Goal: Information Seeking & Learning: Compare options

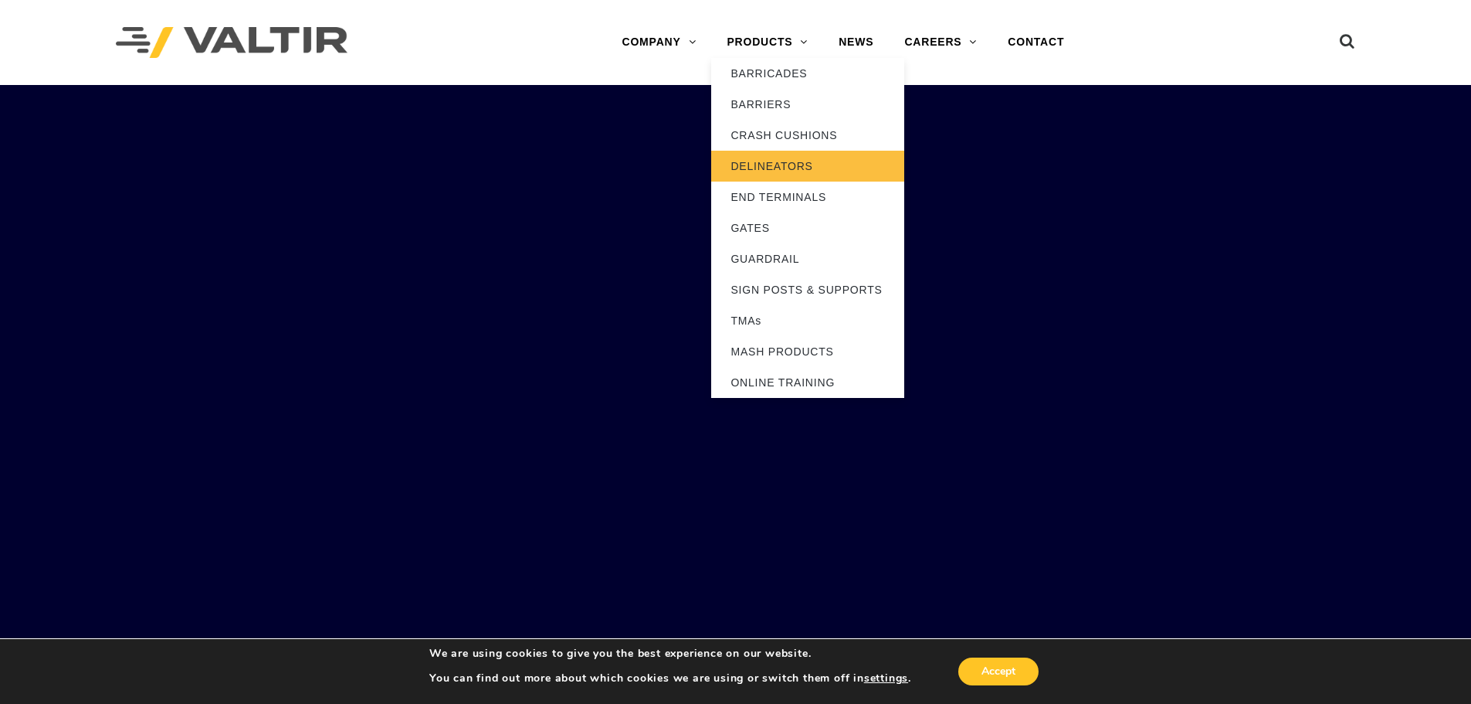
click at [781, 171] on link "DELINEATORS" at bounding box center [807, 166] width 193 height 31
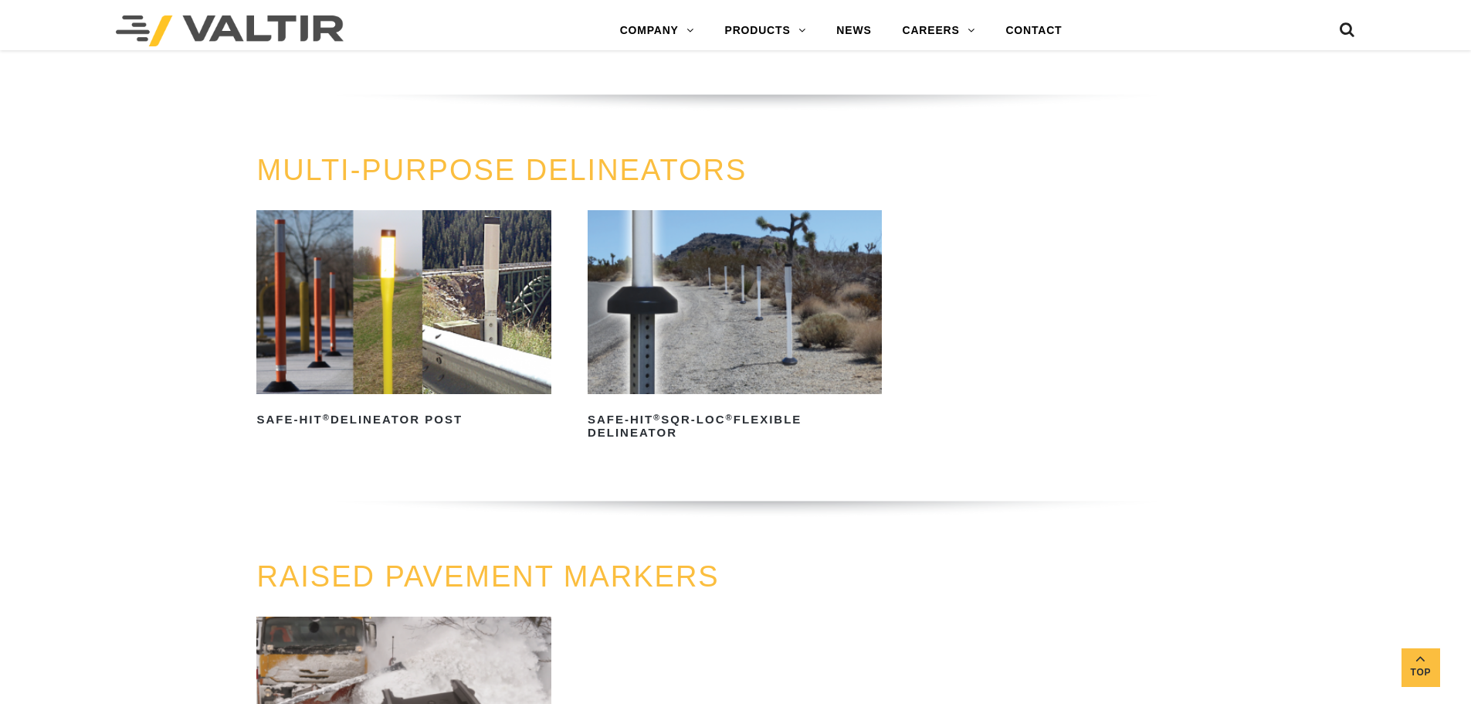
scroll to position [541, 0]
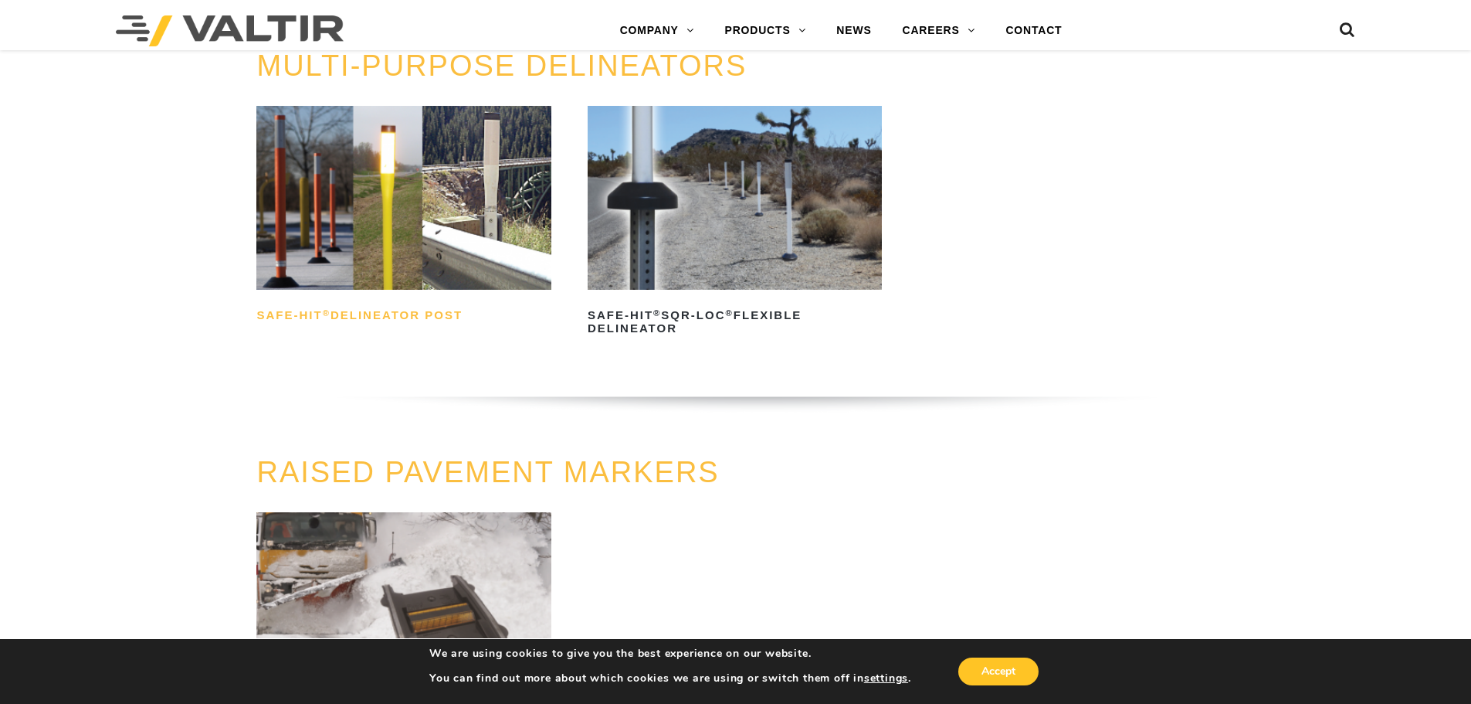
click at [331, 314] on h2 "Safe-Hit ® Delineator Post" at bounding box center [403, 316] width 294 height 25
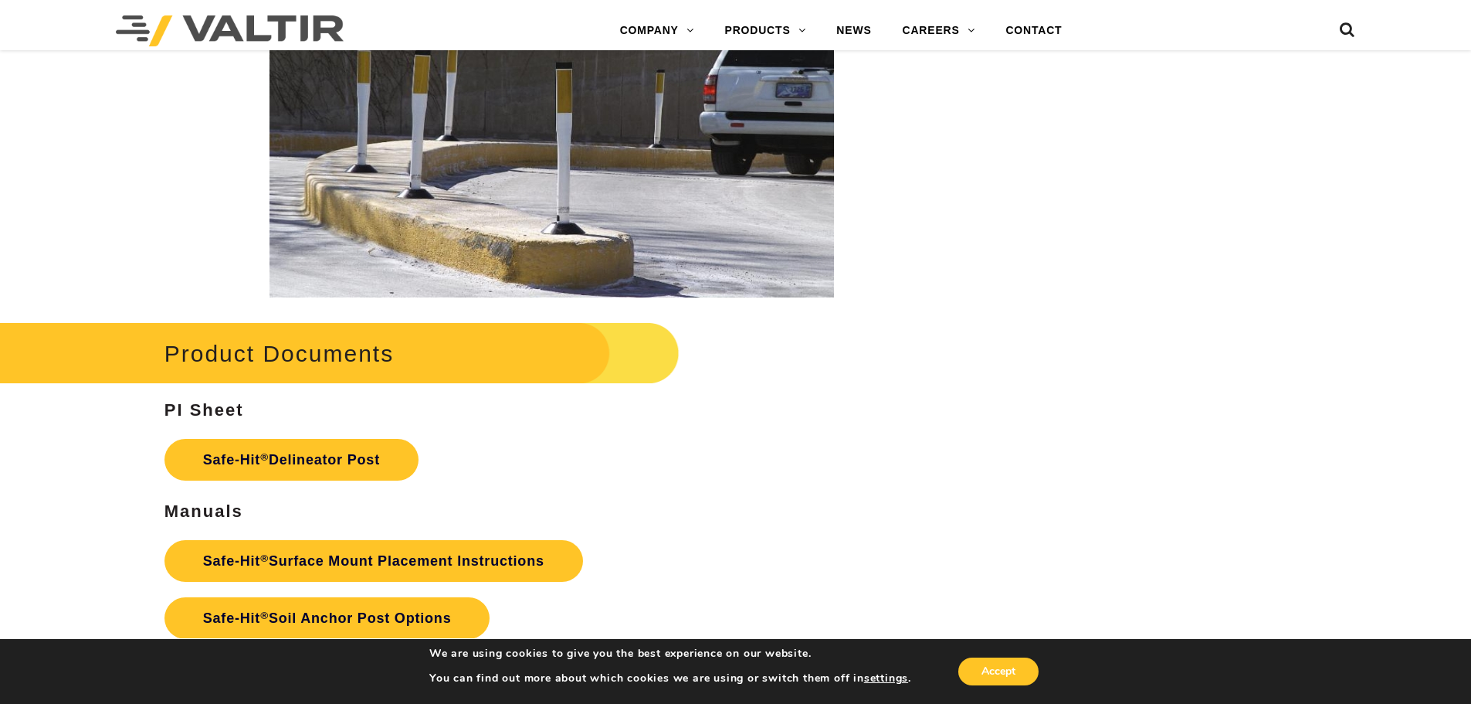
scroll to position [3398, 0]
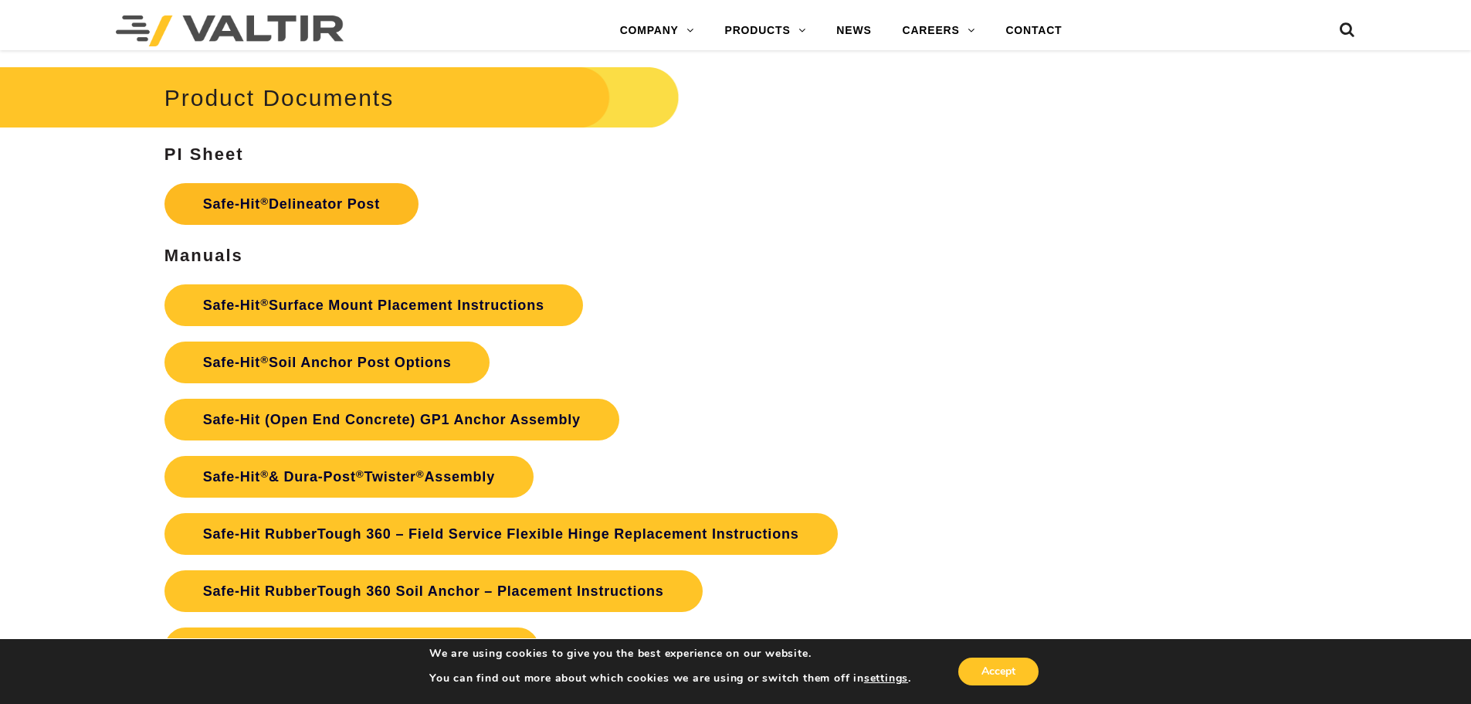
click at [303, 209] on link "Safe-Hit ® Delineator Post" at bounding box center [291, 204] width 254 height 42
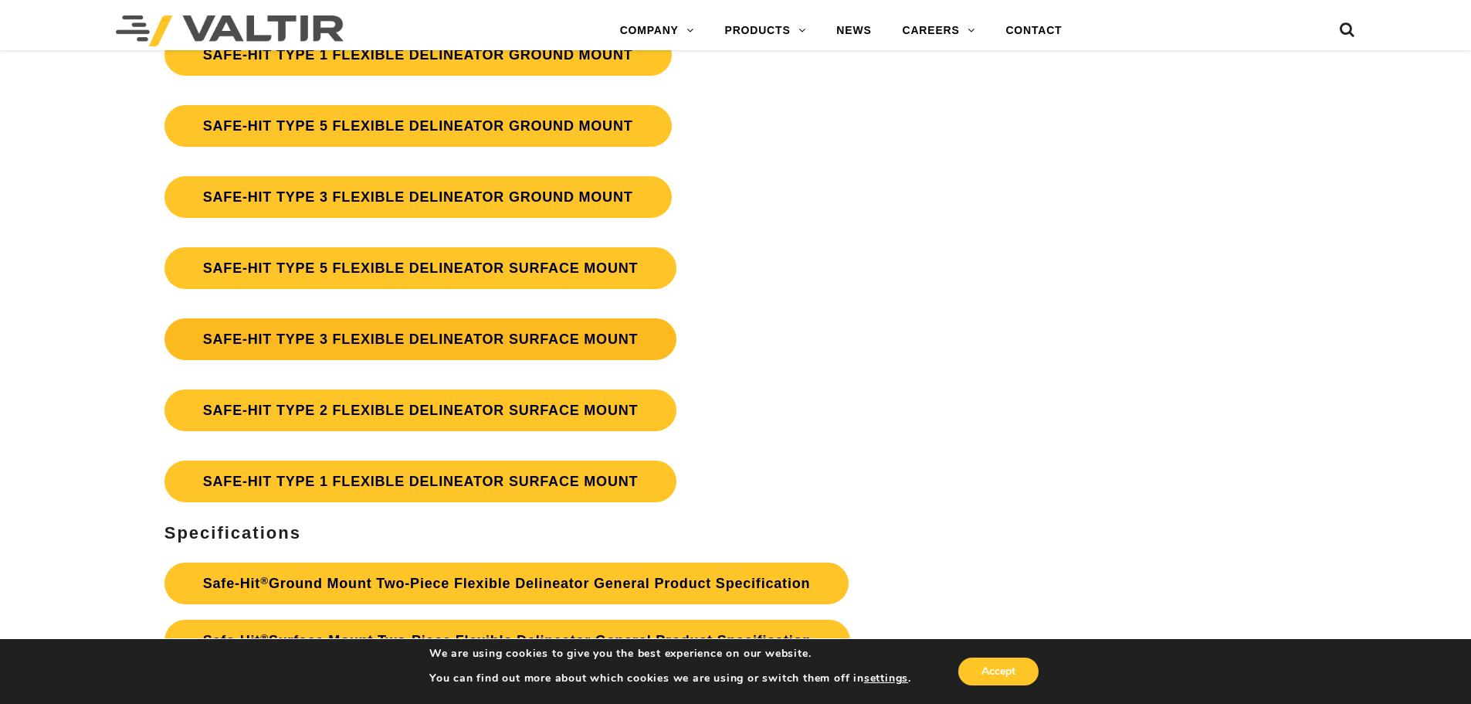
scroll to position [4325, 0]
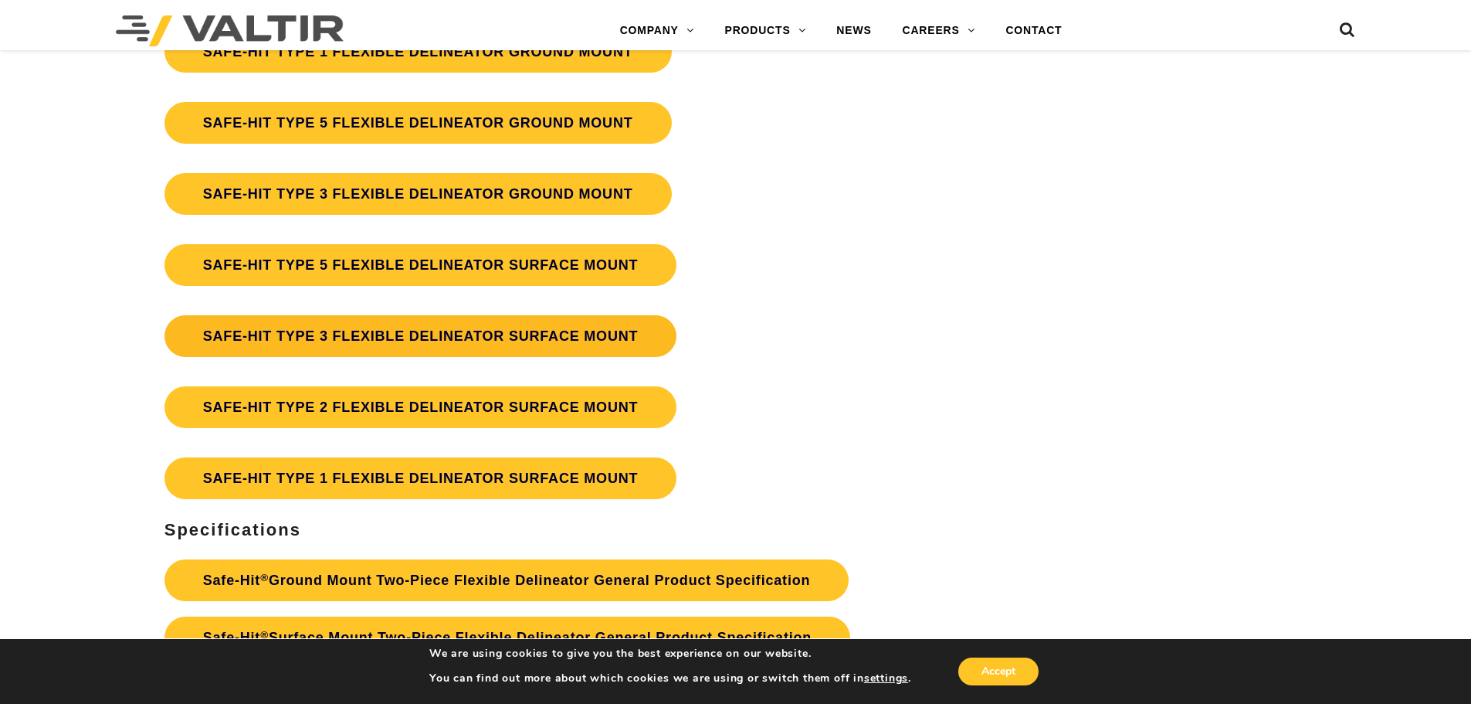
click at [371, 329] on link "SAFE-HIT TYPE 3 FLEXIBLE DELINEATOR SURFACE MOUNT" at bounding box center [420, 336] width 513 height 42
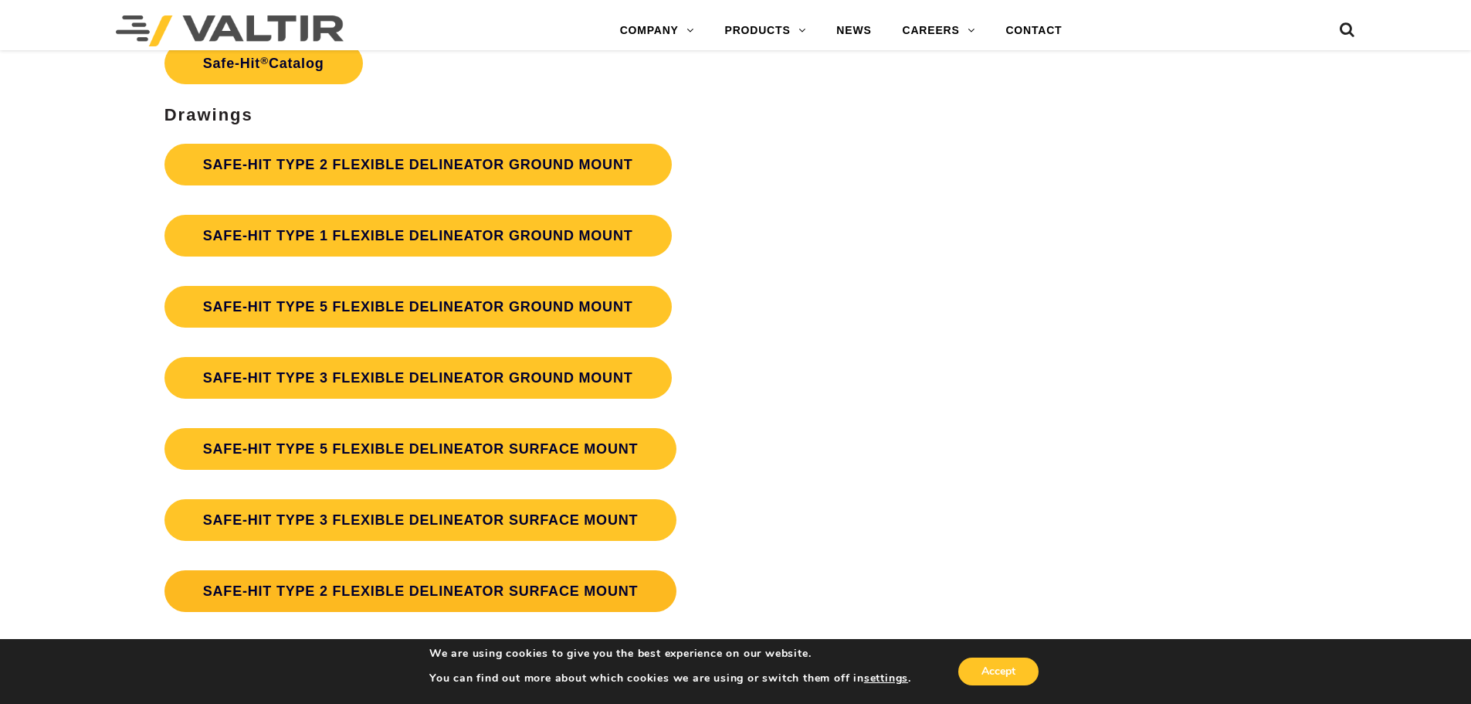
scroll to position [4262, 0]
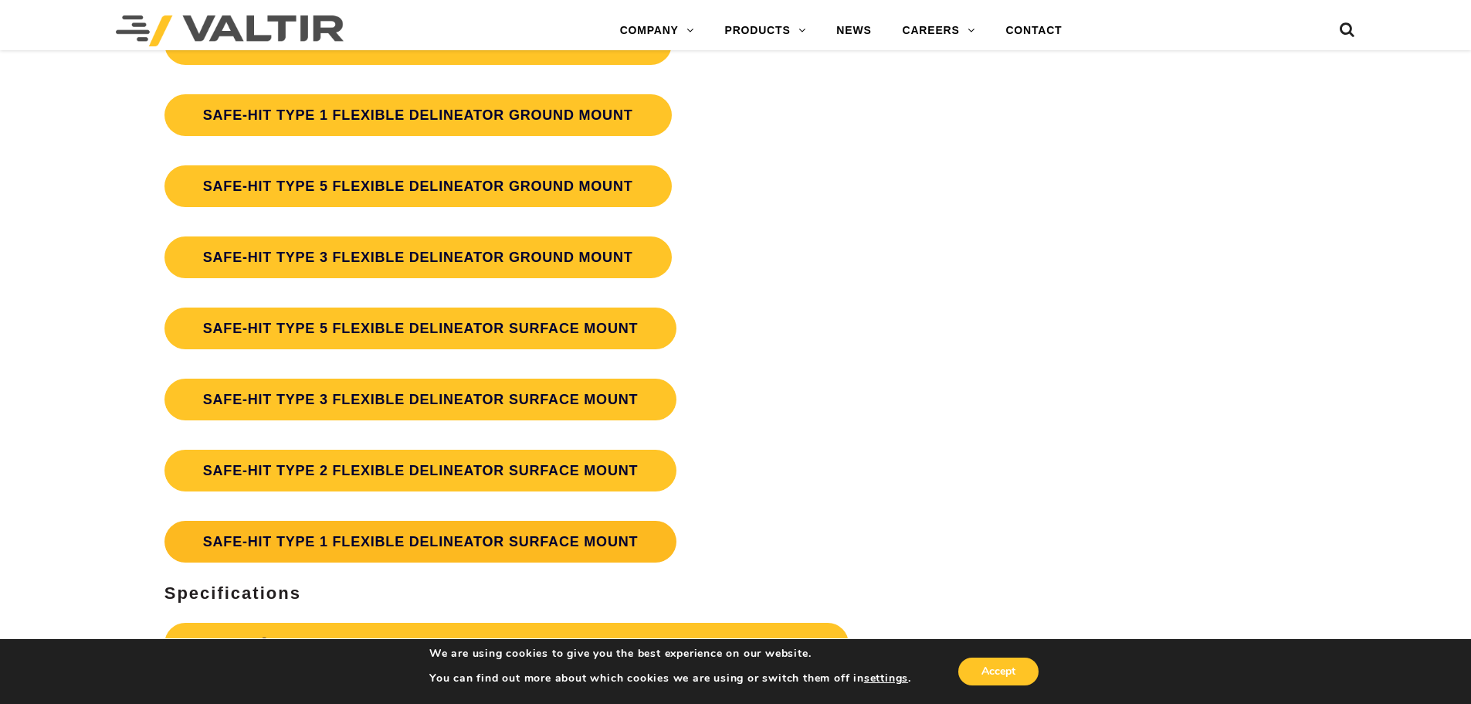
click at [422, 543] on link "SAFE-HIT TYPE 1 FLEXIBLE DELINEATOR SURFACE MOUNT" at bounding box center [420, 542] width 513 height 42
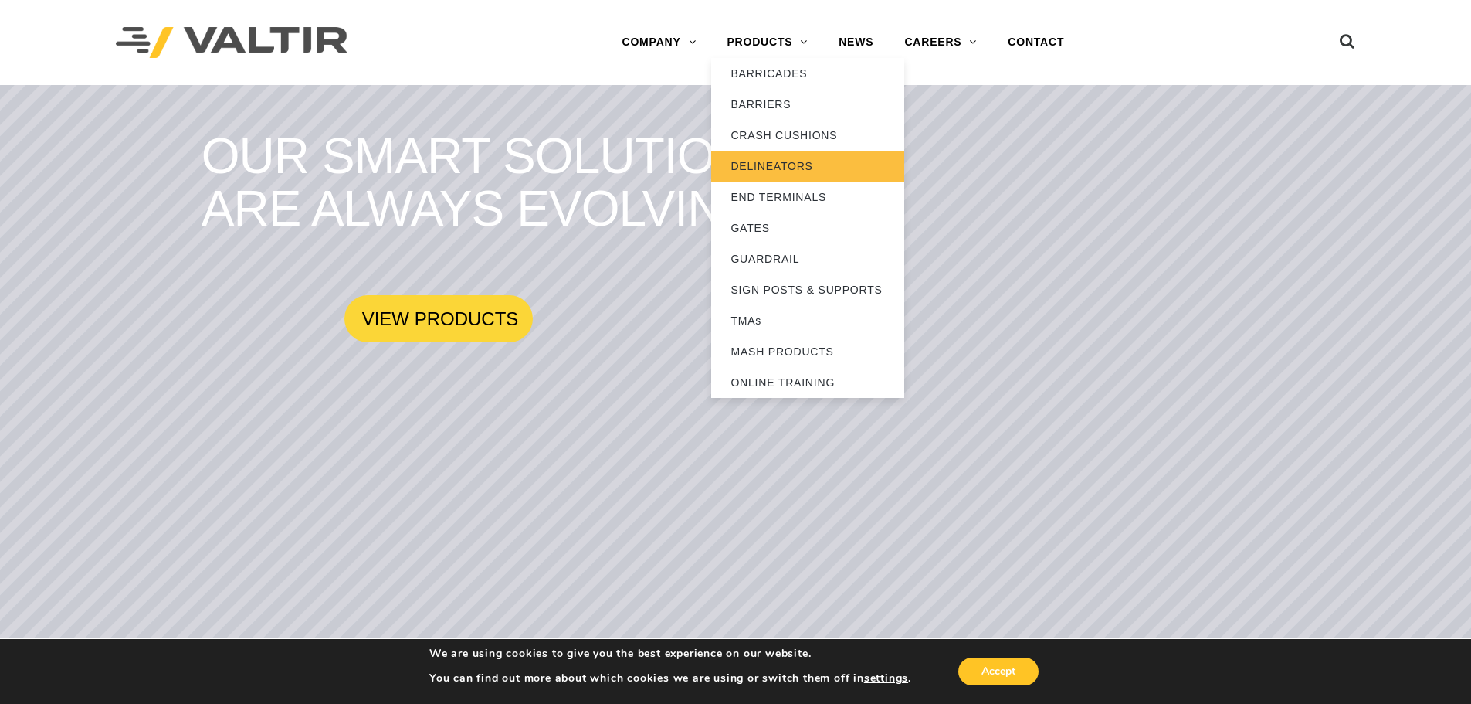
click at [794, 166] on link "DELINEATORS" at bounding box center [807, 166] width 193 height 31
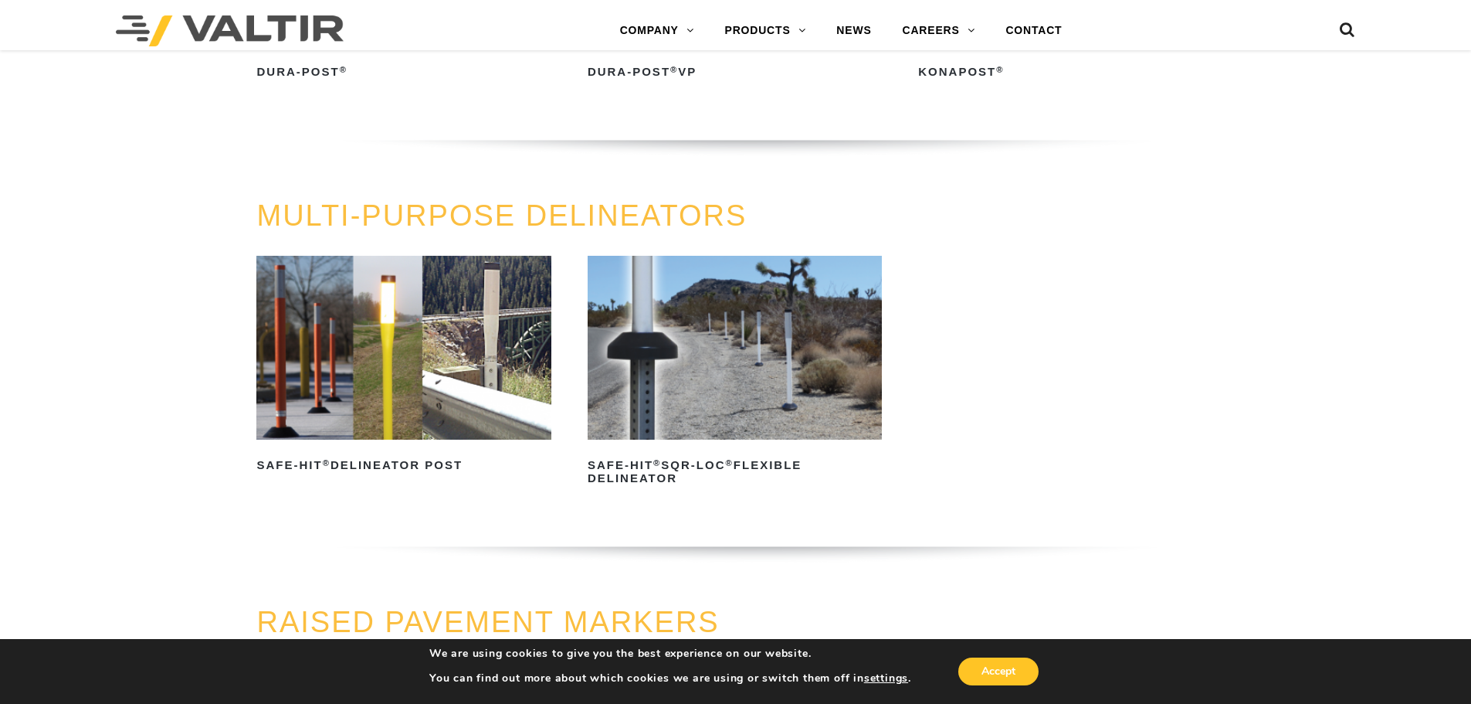
scroll to position [541, 0]
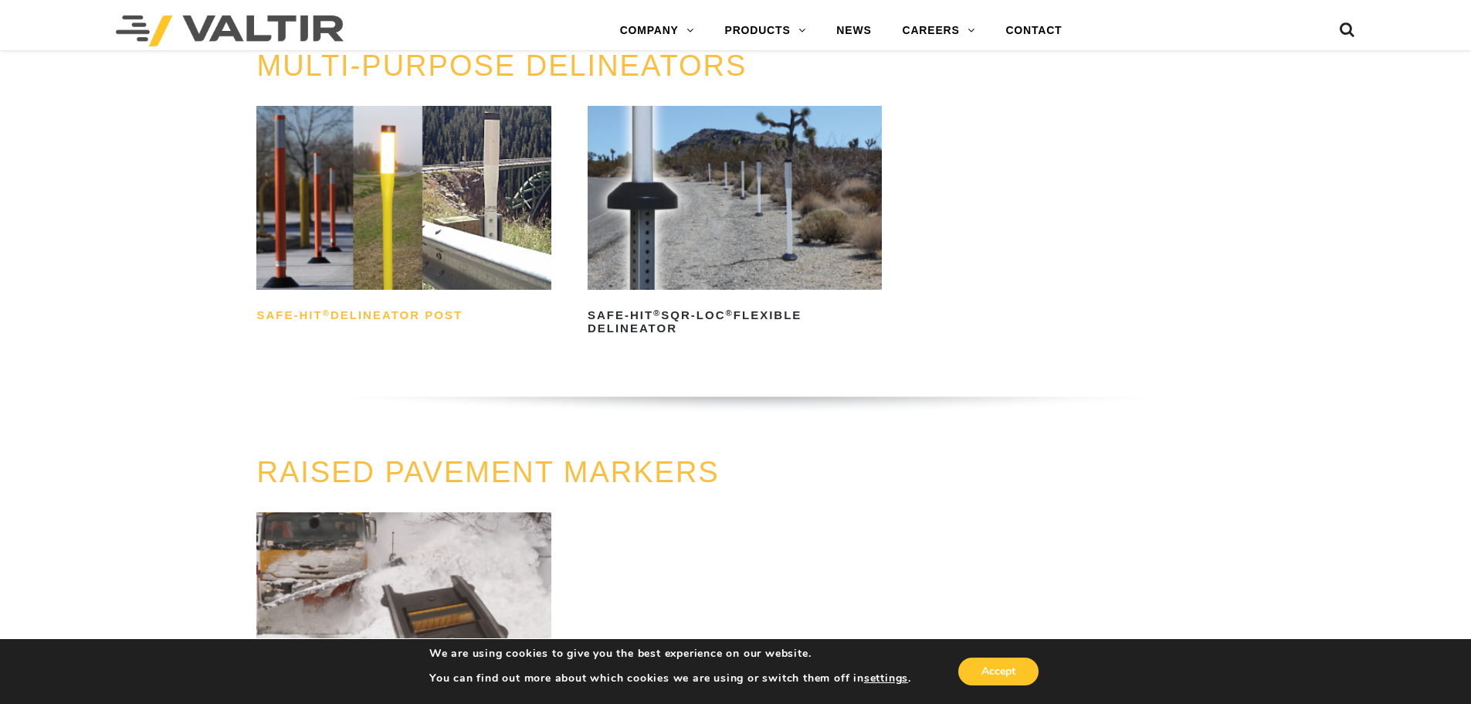
click at [443, 310] on h2 "Safe-Hit ® Delineator Post" at bounding box center [403, 316] width 294 height 25
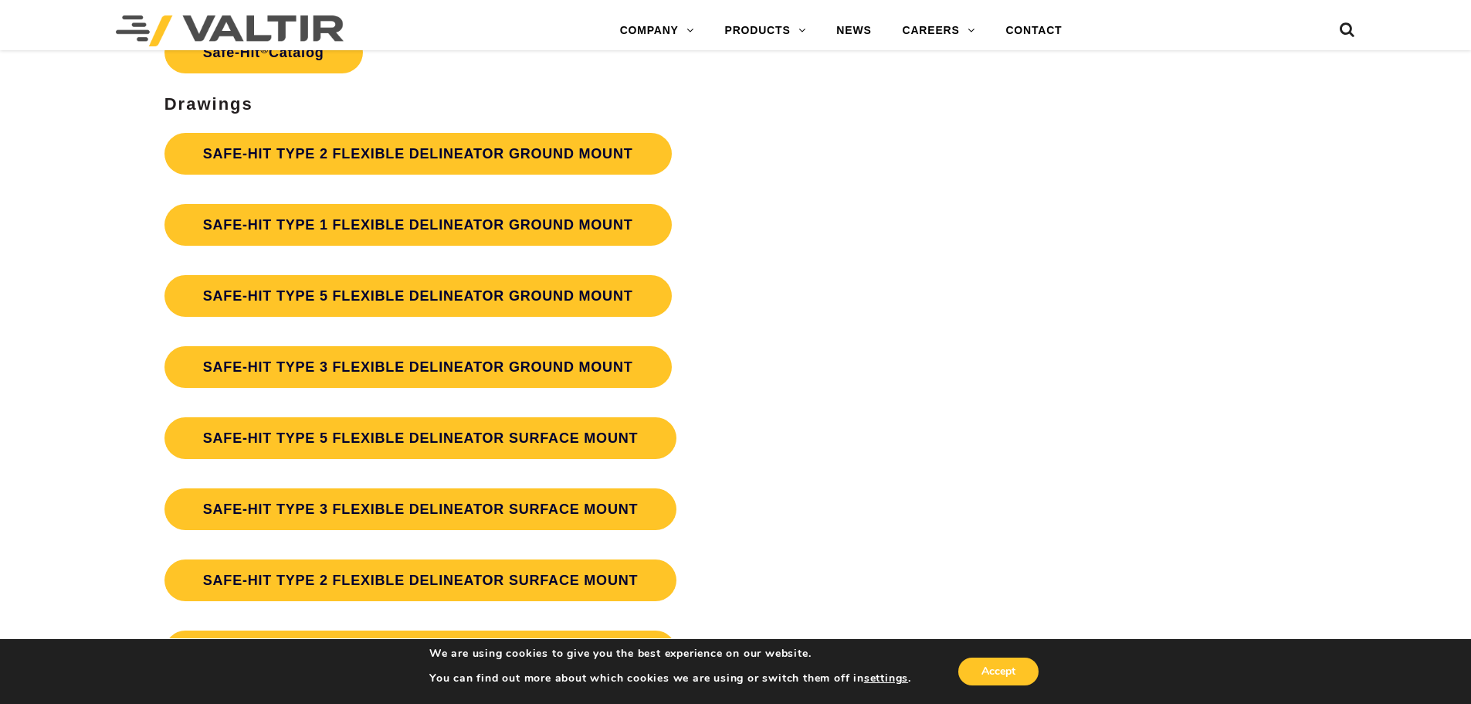
scroll to position [4248, 0]
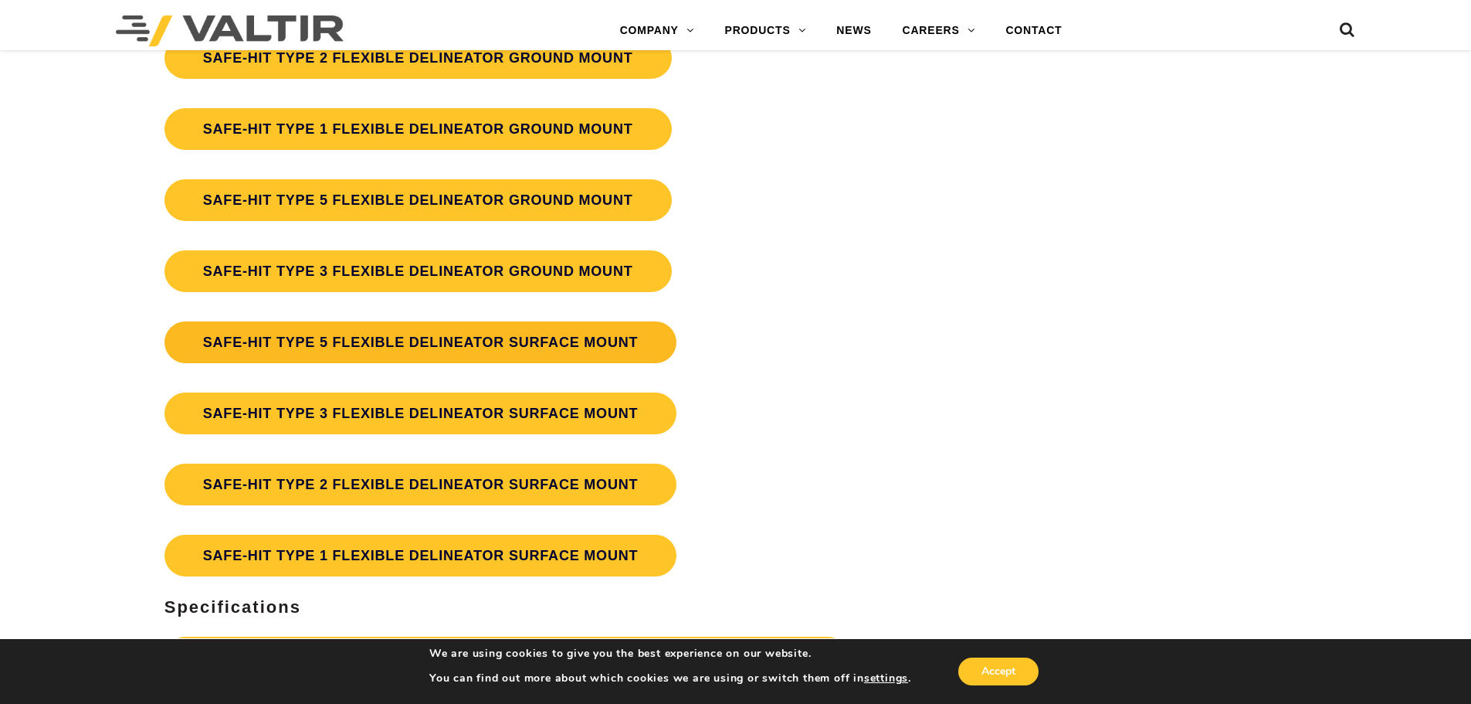
click at [472, 342] on link "SAFE-HIT TYPE 5 FLEXIBLE DELINEATOR SURFACE MOUNT" at bounding box center [420, 342] width 513 height 42
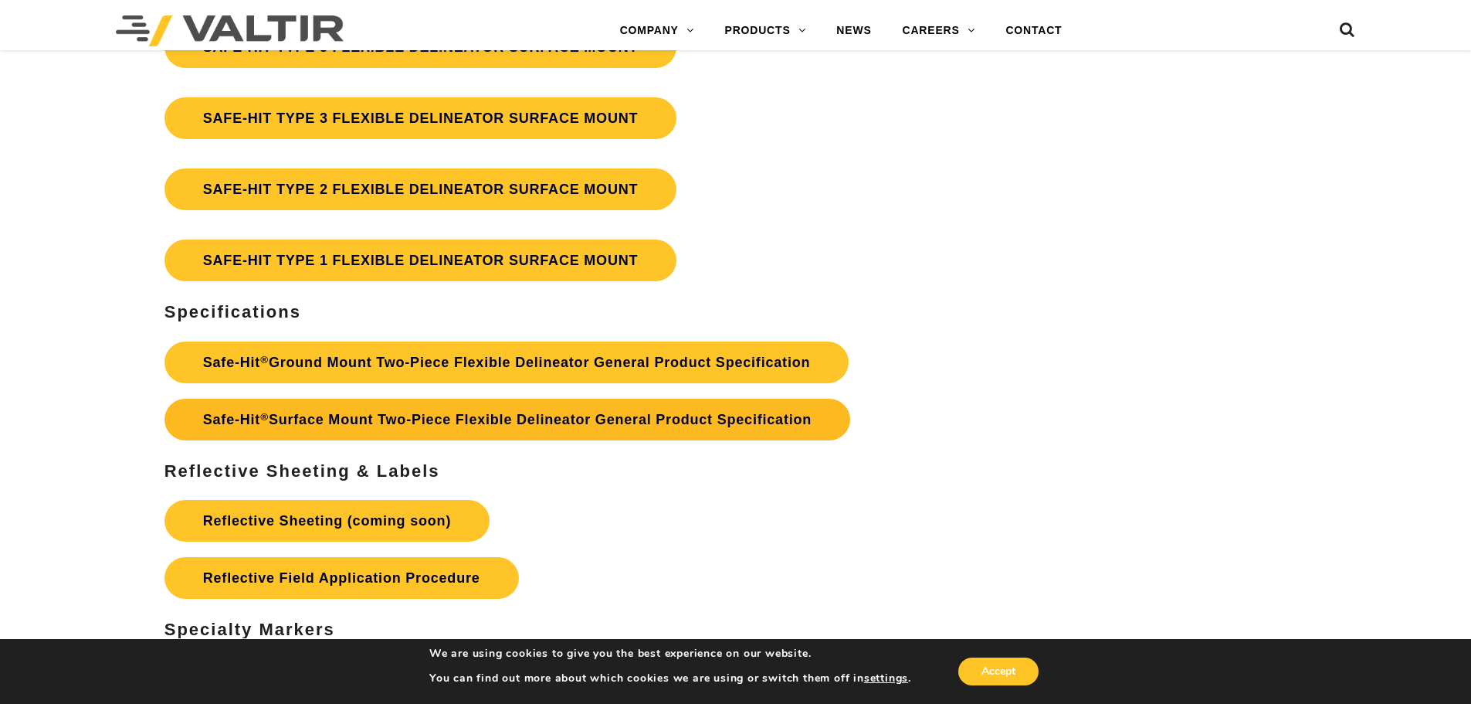
scroll to position [4570, 0]
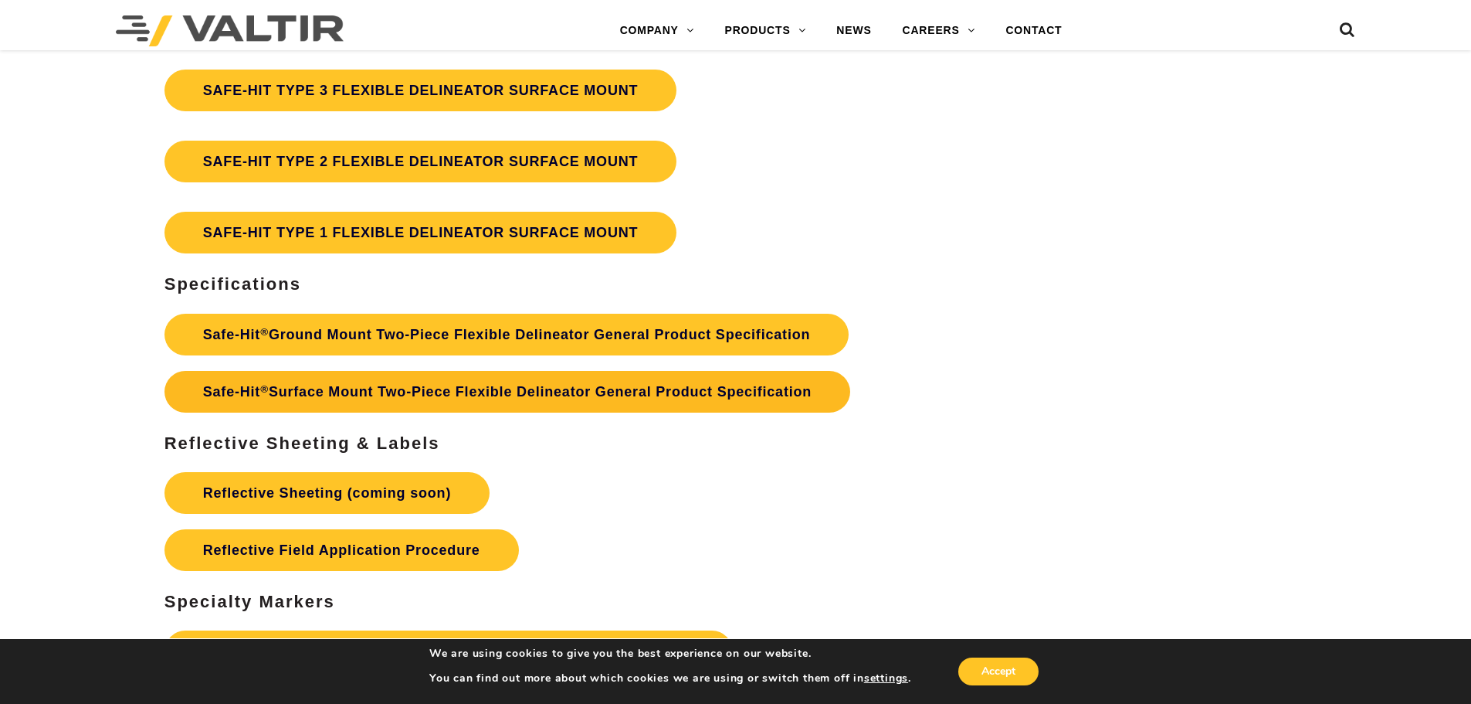
click at [489, 399] on link "Safe-Hit ® Surface Mount Two-Piece Flexible Delineator General Product Specific…" at bounding box center [507, 392] width 686 height 42
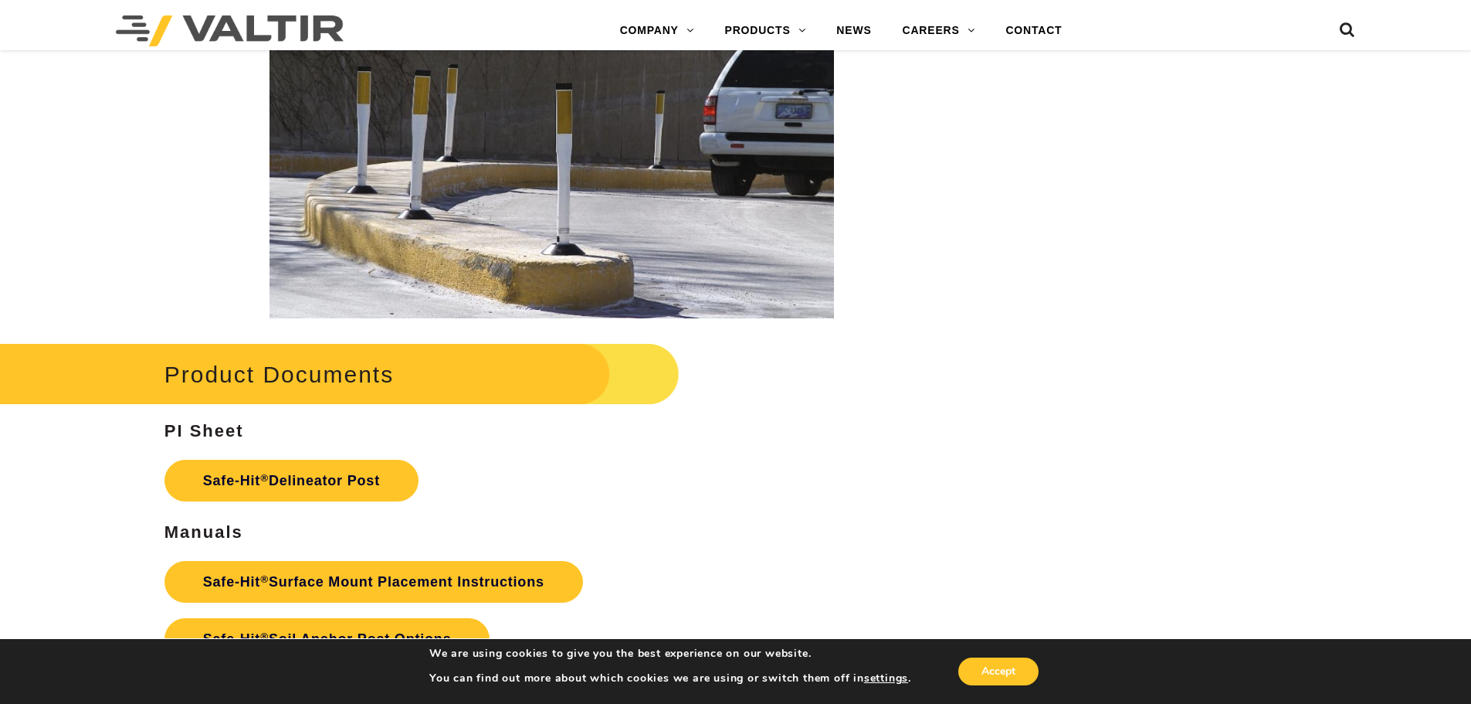
scroll to position [3026, 0]
